Goal: Transaction & Acquisition: Subscribe to service/newsletter

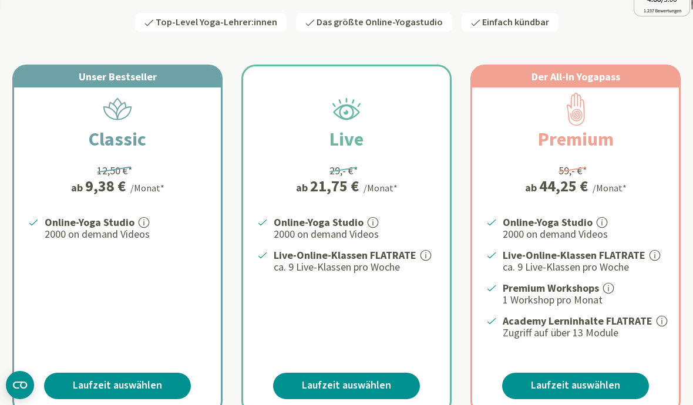
scroll to position [194, 0]
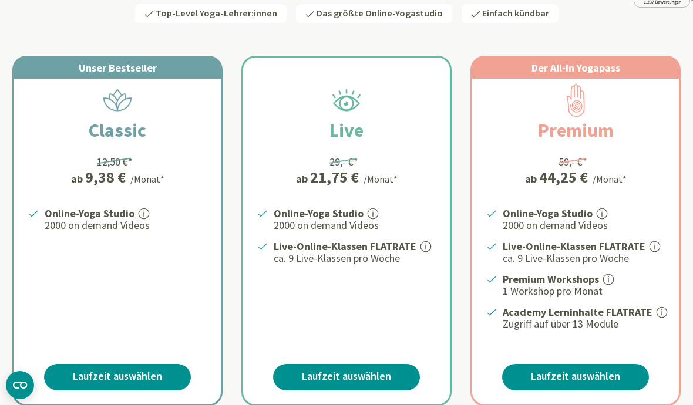
click at [79, 379] on link "Laufzeit auswählen" at bounding box center [117, 377] width 147 height 26
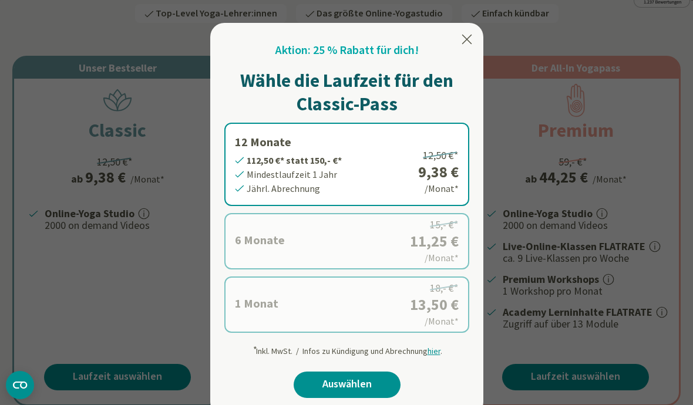
click at [468, 48] on div at bounding box center [467, 41] width 14 height 18
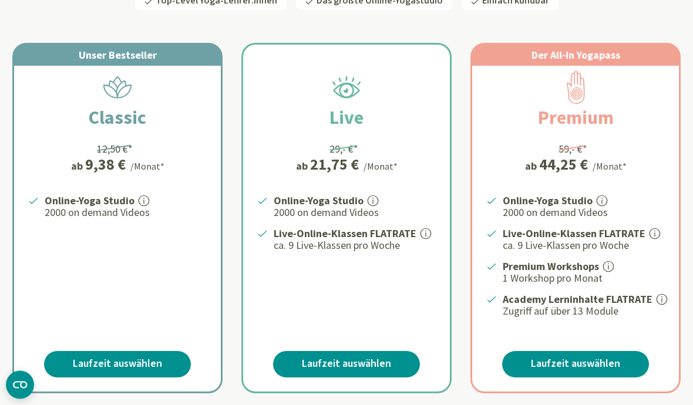
scroll to position [207, 0]
click at [102, 356] on link "Laufzeit auswählen" at bounding box center [117, 364] width 147 height 26
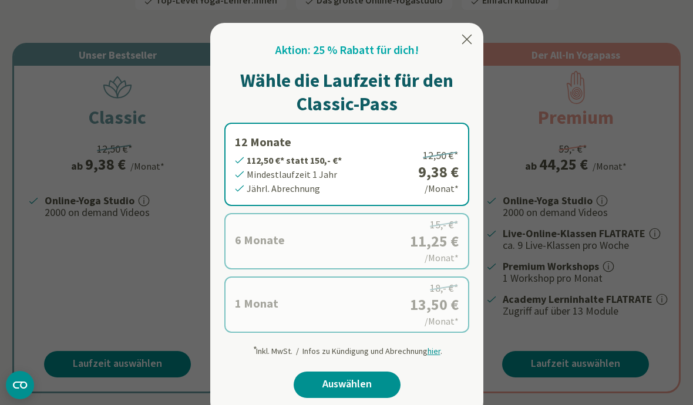
click at [95, 269] on div at bounding box center [346, 202] width 693 height 405
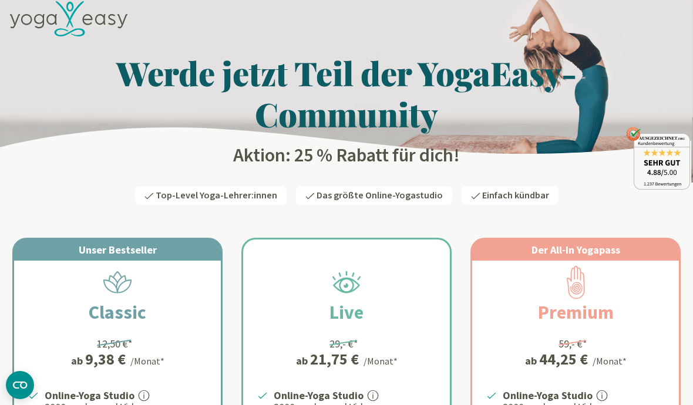
scroll to position [0, 0]
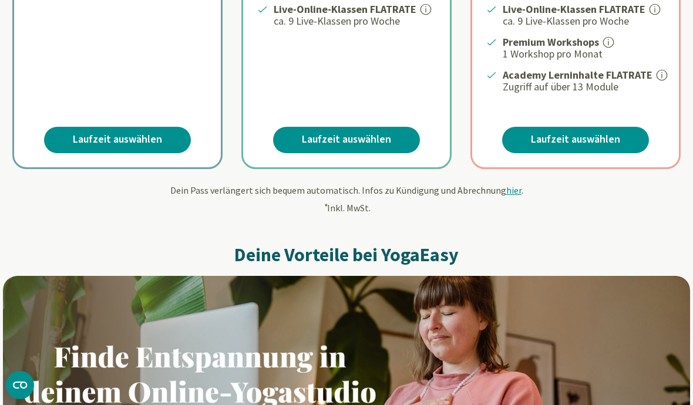
scroll to position [407, 0]
